Goal: Task Accomplishment & Management: Use online tool/utility

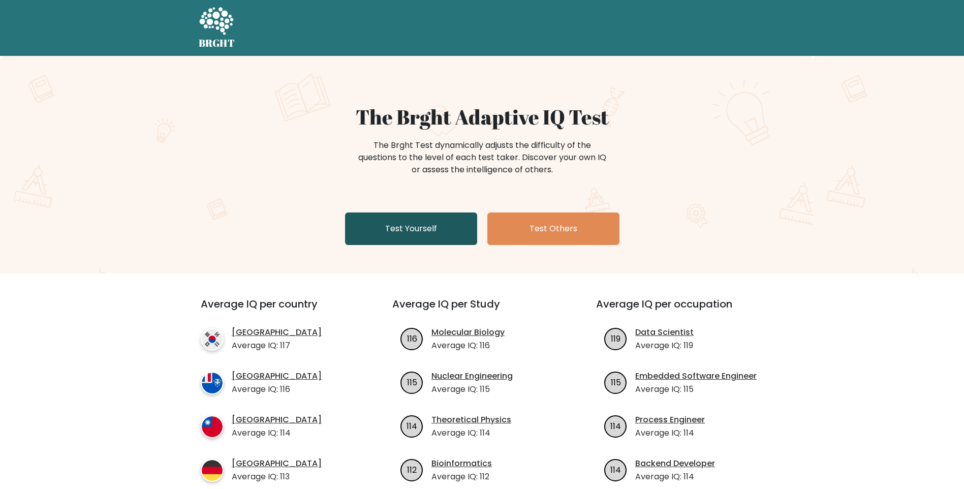
click at [434, 230] on link "Test Yourself" at bounding box center [411, 228] width 132 height 33
click at [412, 227] on link "Test Yourself" at bounding box center [411, 228] width 132 height 33
click at [419, 230] on link "Test Yourself" at bounding box center [411, 228] width 132 height 33
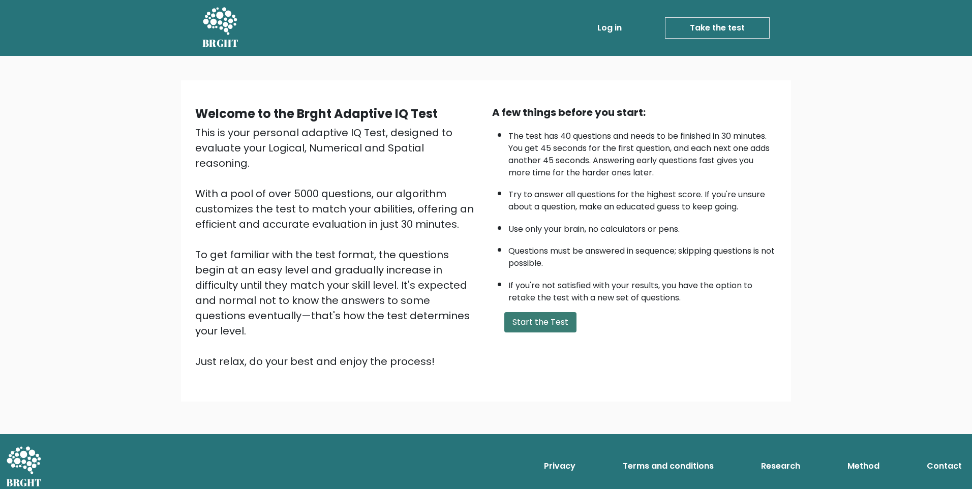
click at [543, 326] on button "Start the Test" at bounding box center [540, 322] width 72 height 20
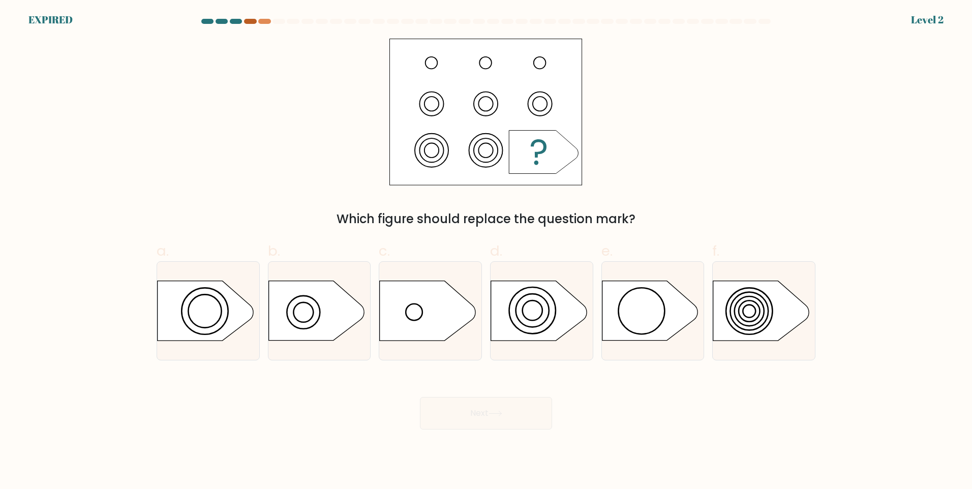
click at [251, 20] on div at bounding box center [250, 21] width 12 height 5
click at [265, 20] on div at bounding box center [264, 21] width 12 height 5
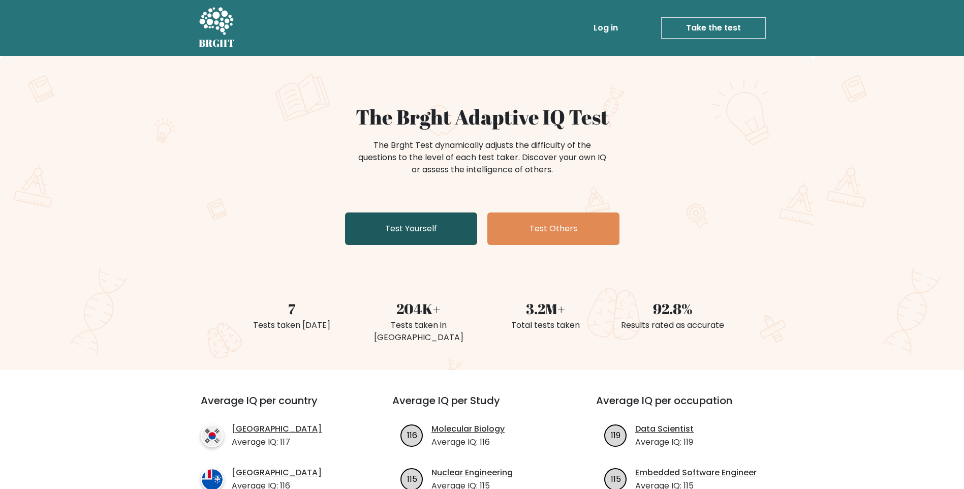
click at [434, 229] on link "Test Yourself" at bounding box center [411, 228] width 132 height 33
click at [601, 27] on link "Log in" at bounding box center [605, 28] width 33 height 20
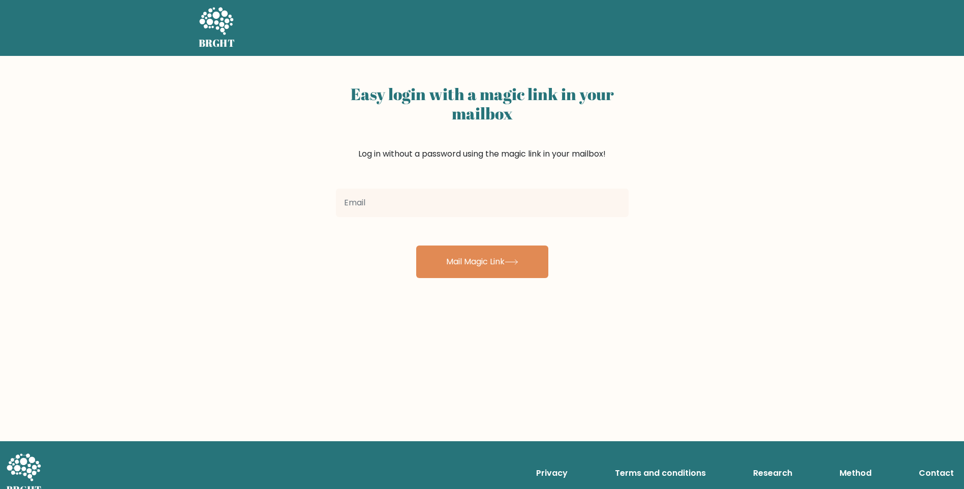
click at [489, 201] on input "email" at bounding box center [482, 203] width 293 height 28
type input "[EMAIL_ADDRESS][DOMAIN_NAME]"
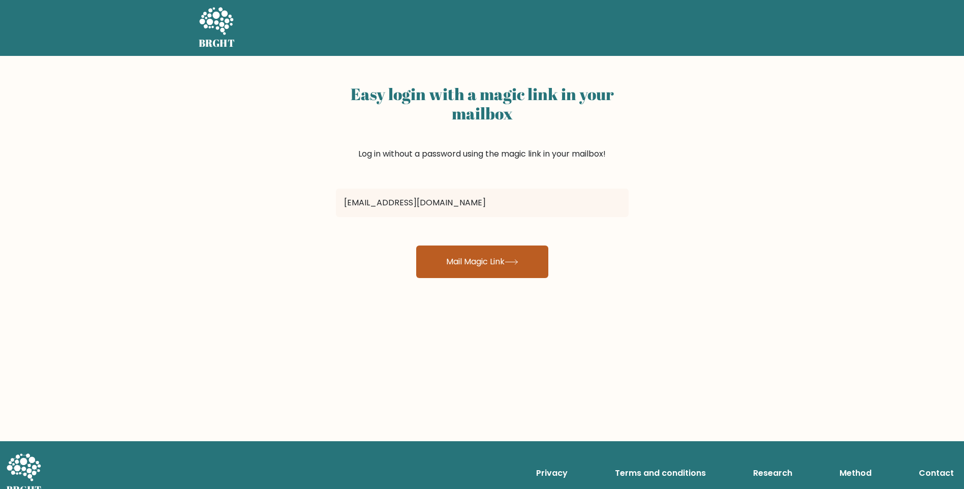
click at [488, 262] on button "Mail Magic Link" at bounding box center [482, 261] width 132 height 33
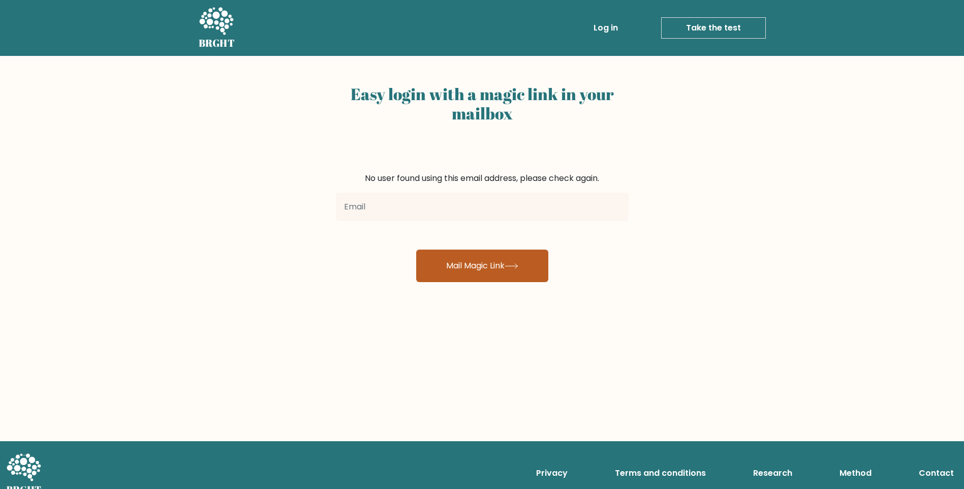
click at [486, 265] on button "Mail Magic Link" at bounding box center [482, 265] width 132 height 33
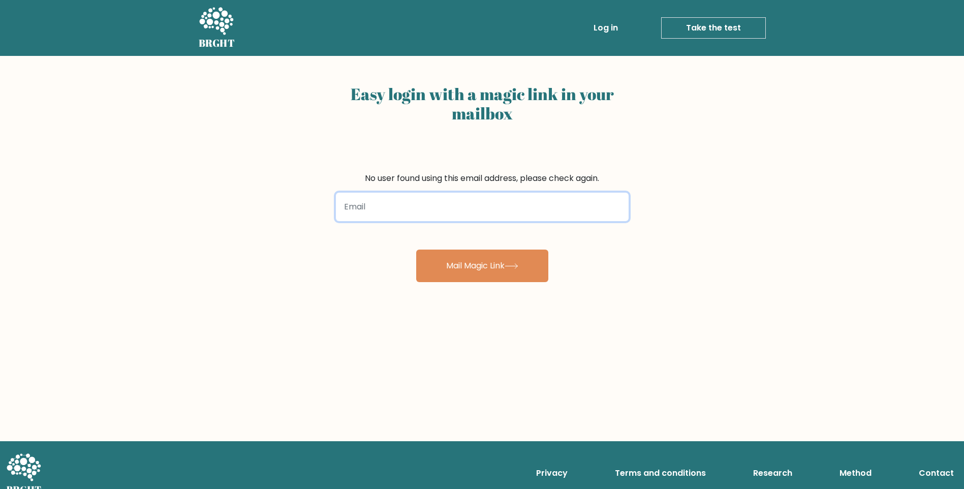
click at [420, 210] on input "email" at bounding box center [482, 207] width 293 height 28
type input "[EMAIL_ADDRESS][DOMAIN_NAME]"
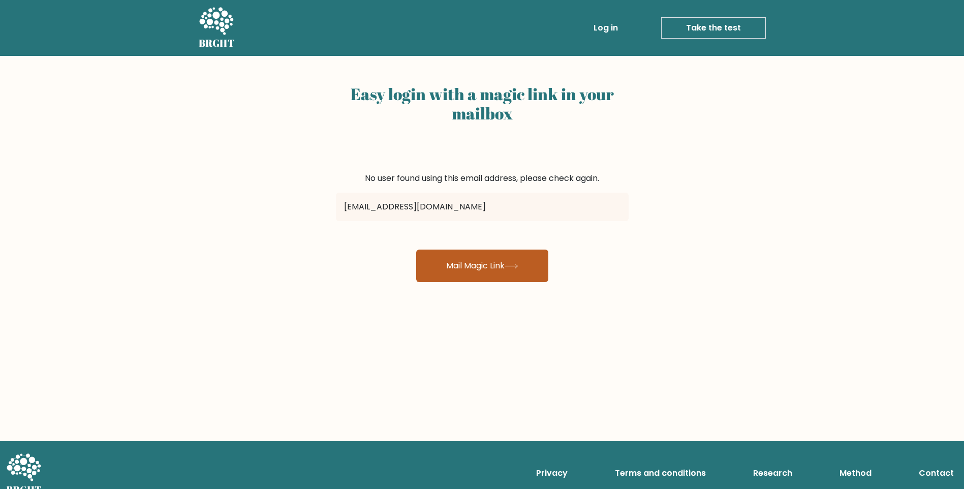
click at [474, 267] on button "Mail Magic Link" at bounding box center [482, 265] width 132 height 33
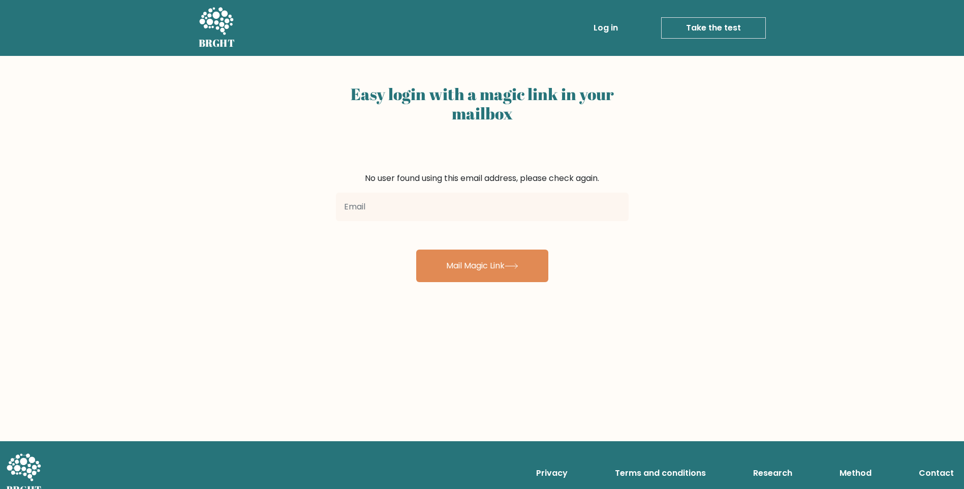
click at [691, 29] on link "Take the test" at bounding box center [713, 27] width 105 height 21
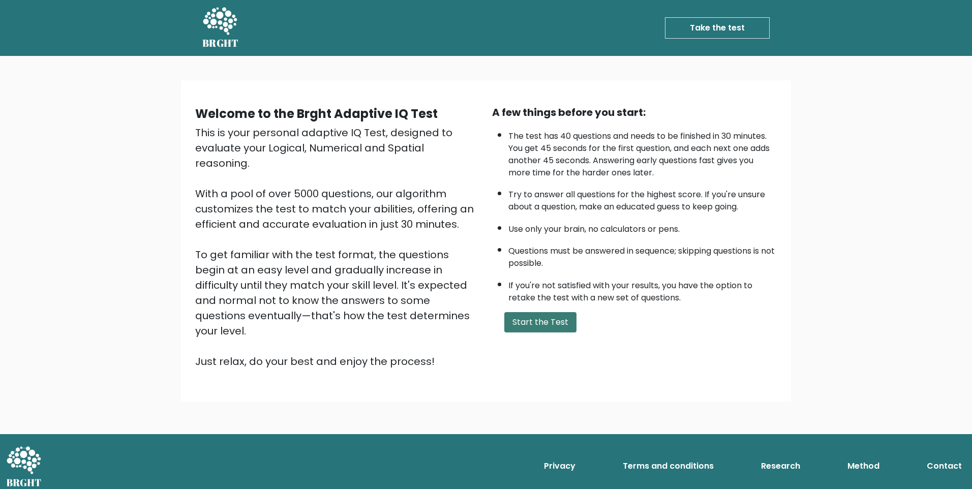
click at [544, 322] on button "Start the Test" at bounding box center [540, 322] width 72 height 20
click at [531, 327] on button "Start the Test" at bounding box center [540, 322] width 72 height 20
click at [549, 329] on button "Start the Test" at bounding box center [540, 322] width 72 height 20
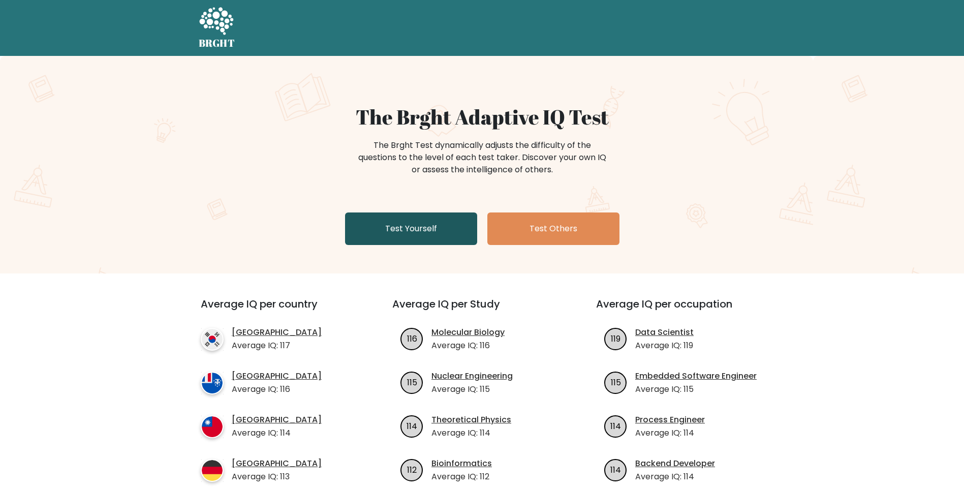
click at [446, 222] on link "Test Yourself" at bounding box center [411, 228] width 132 height 33
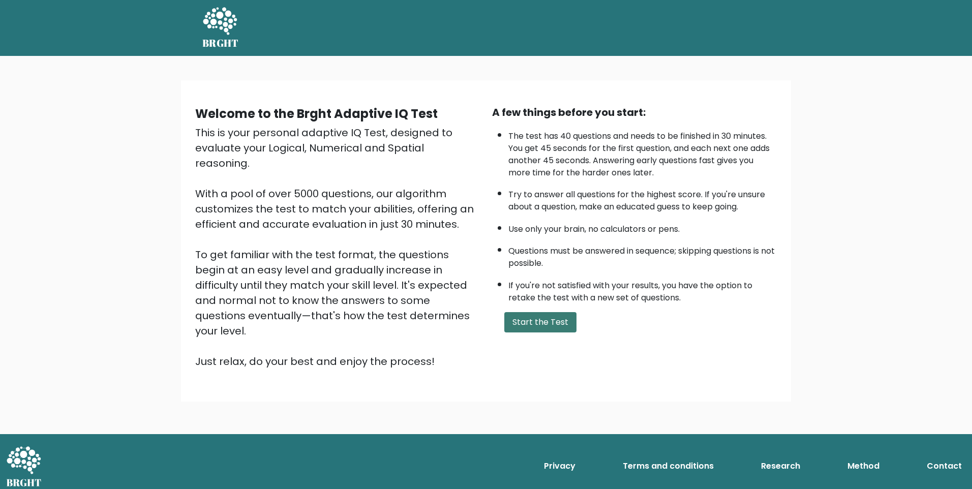
click at [551, 324] on button "Start the Test" at bounding box center [540, 322] width 72 height 20
